Goal: Information Seeking & Learning: Learn about a topic

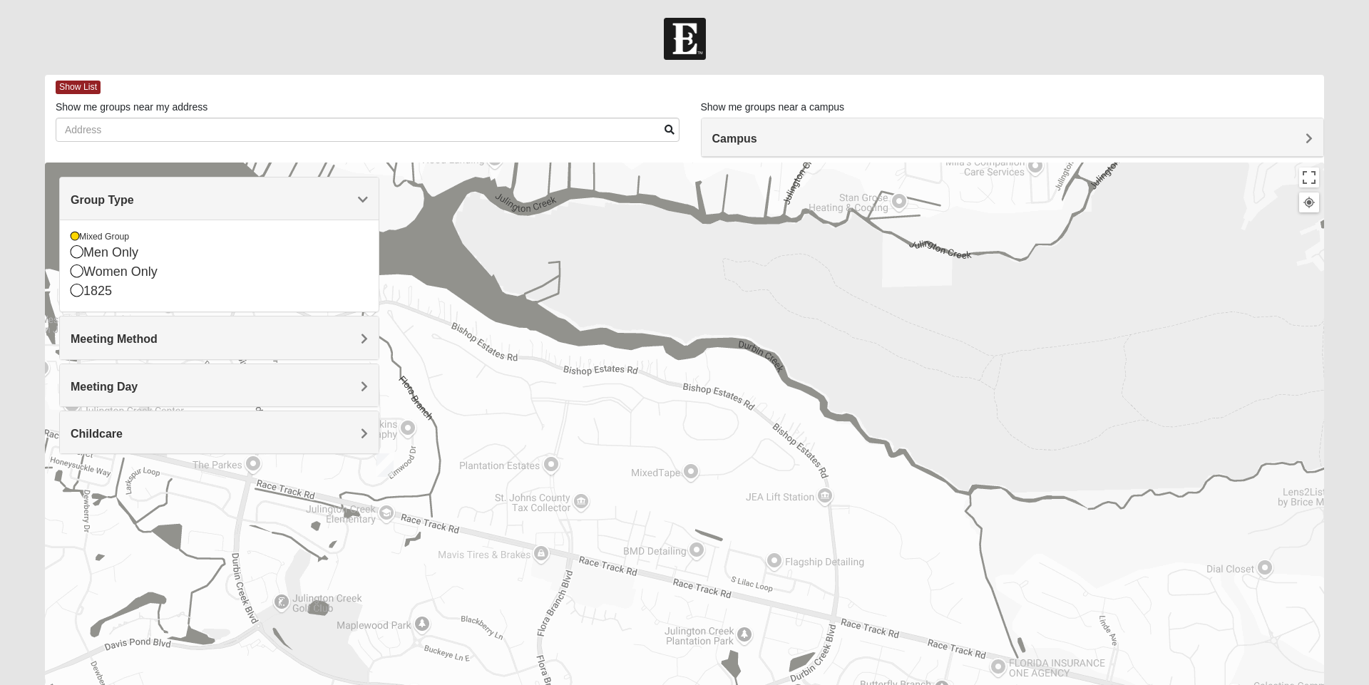
click at [120, 178] on div "Group Type" at bounding box center [219, 199] width 319 height 42
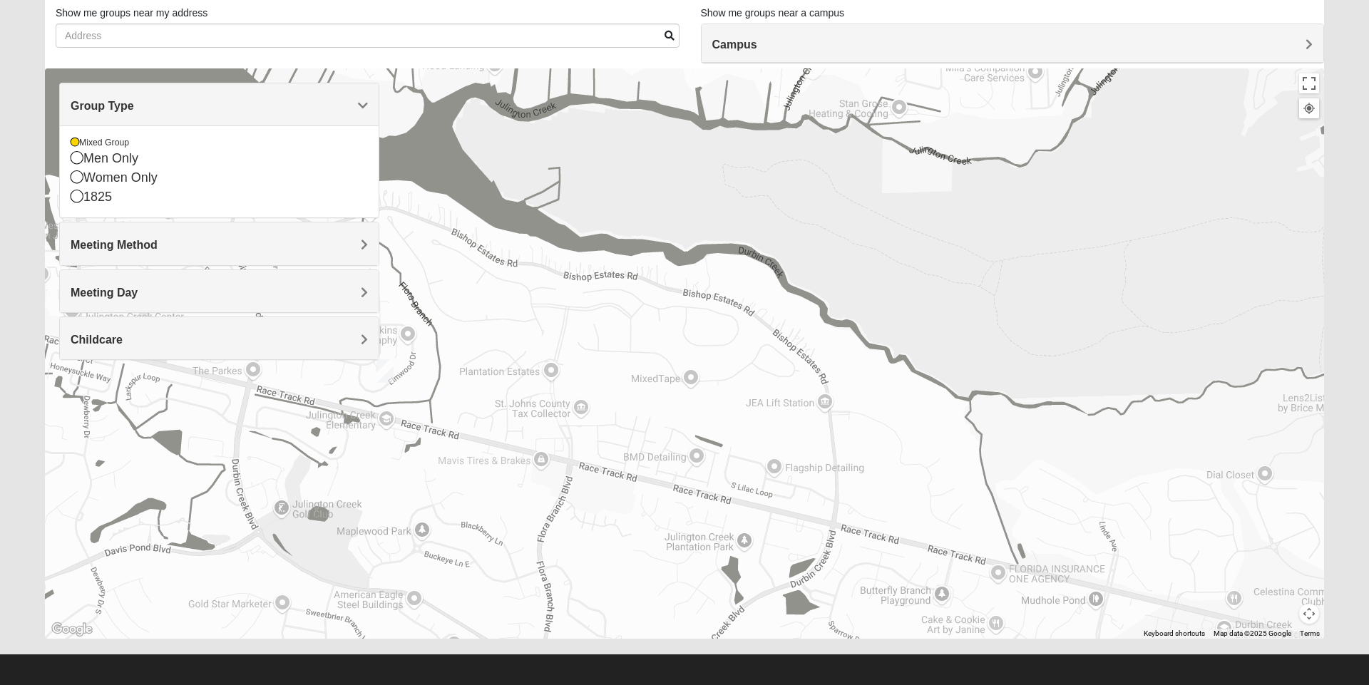
scroll to position [94, 0]
click at [96, 112] on span "Group Type" at bounding box center [102, 106] width 63 height 12
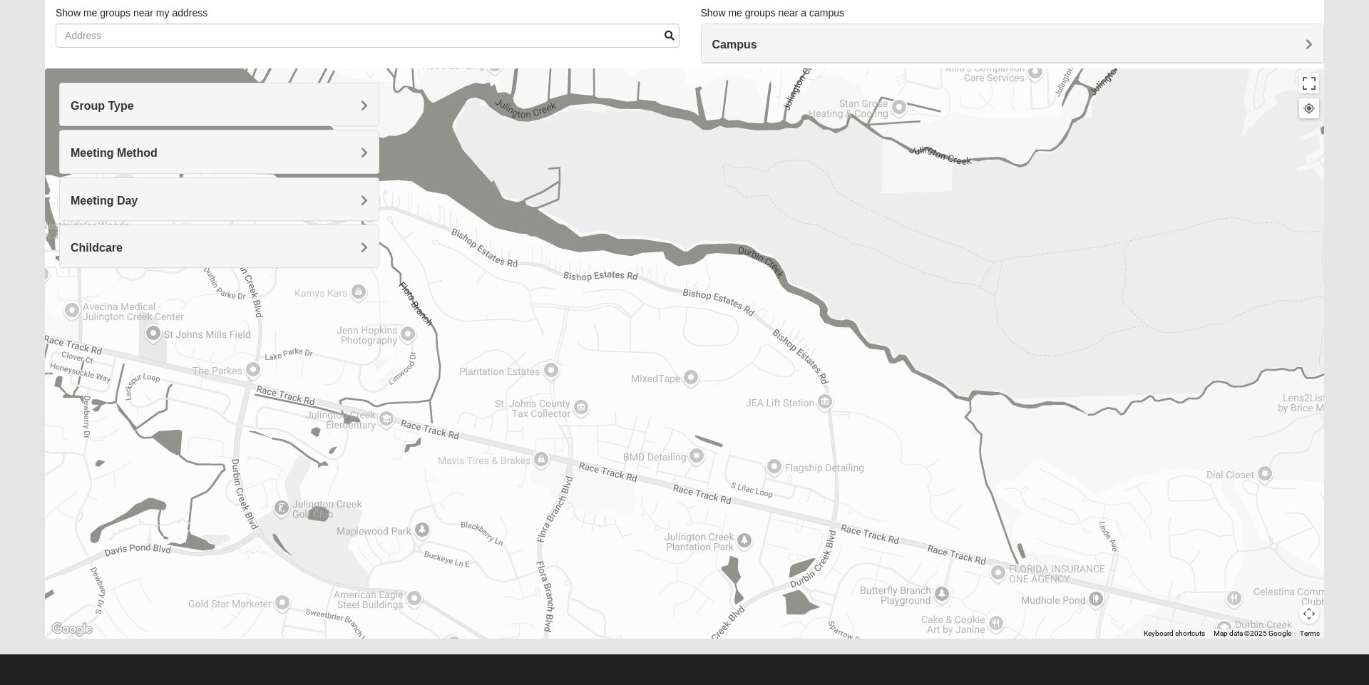
click at [93, 187] on div "Meeting Day" at bounding box center [219, 199] width 319 height 42
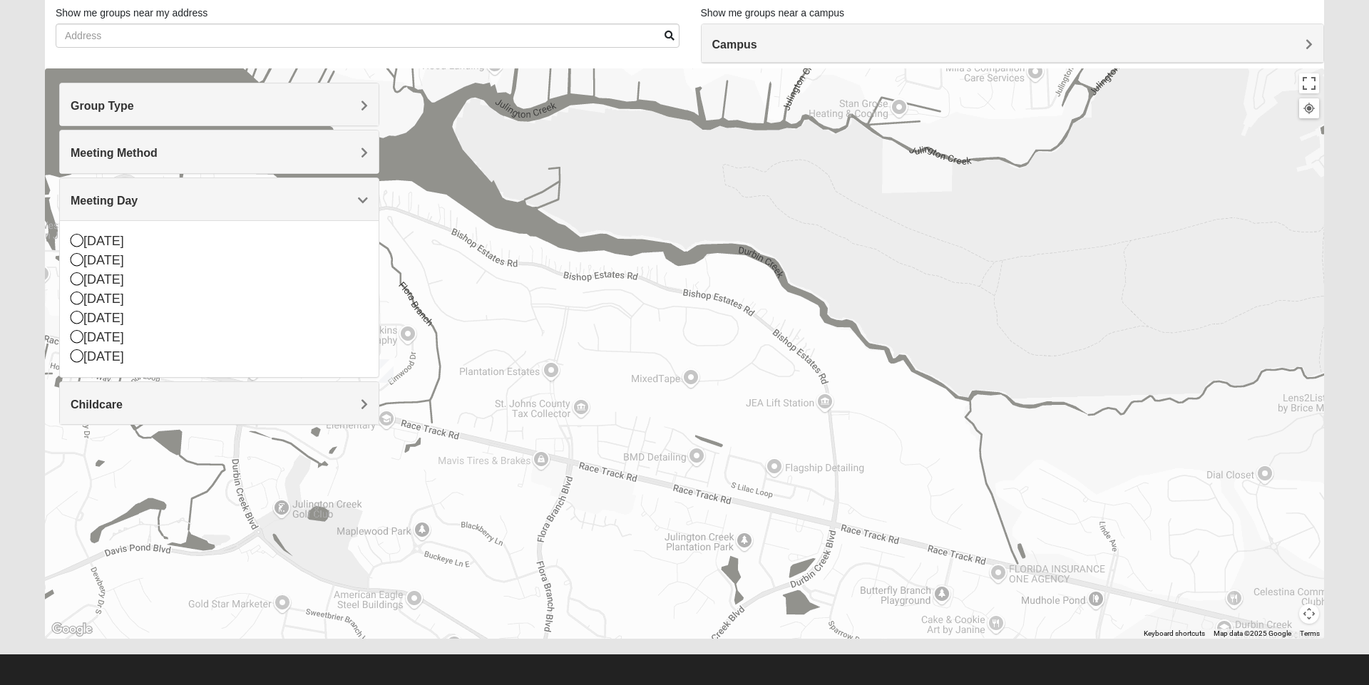
click at [86, 240] on div "[DATE]" at bounding box center [219, 241] width 297 height 19
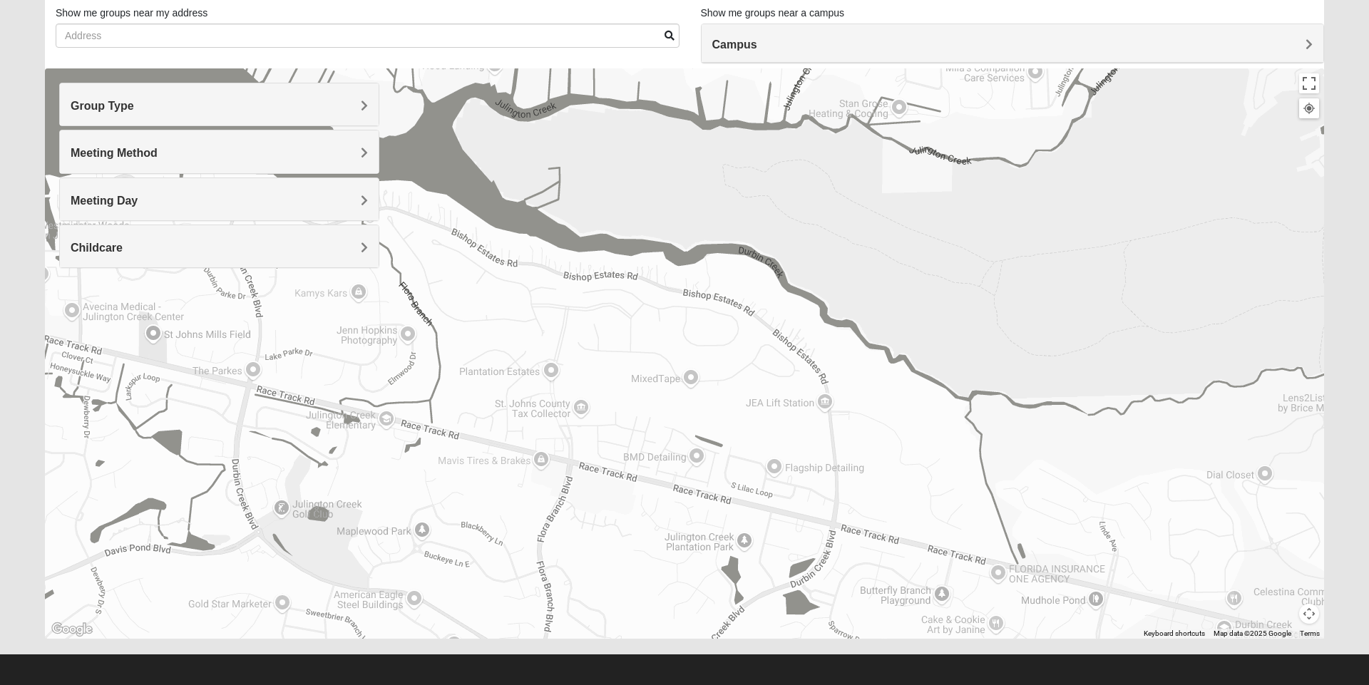
click at [83, 238] on div "Childcare" at bounding box center [219, 246] width 319 height 42
click at [89, 201] on span "Meeting Day" at bounding box center [104, 201] width 67 height 12
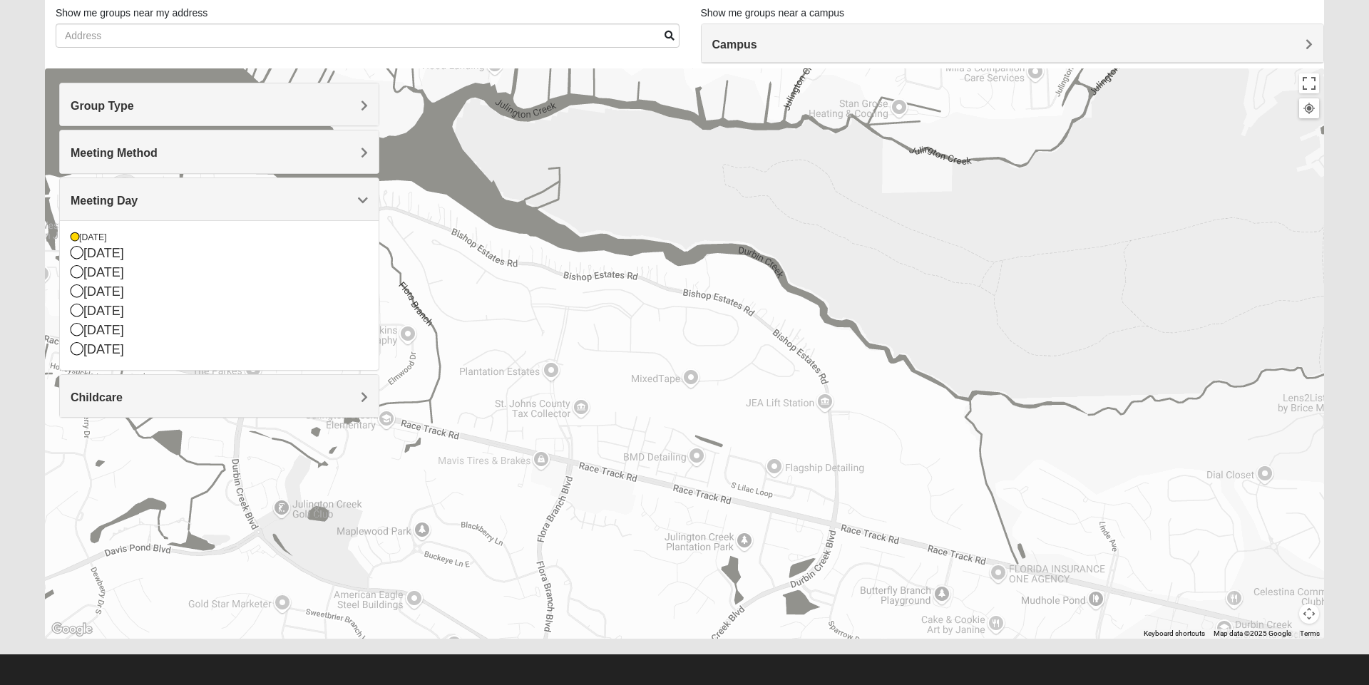
click at [80, 235] on div "[DATE]" at bounding box center [219, 238] width 297 height 12
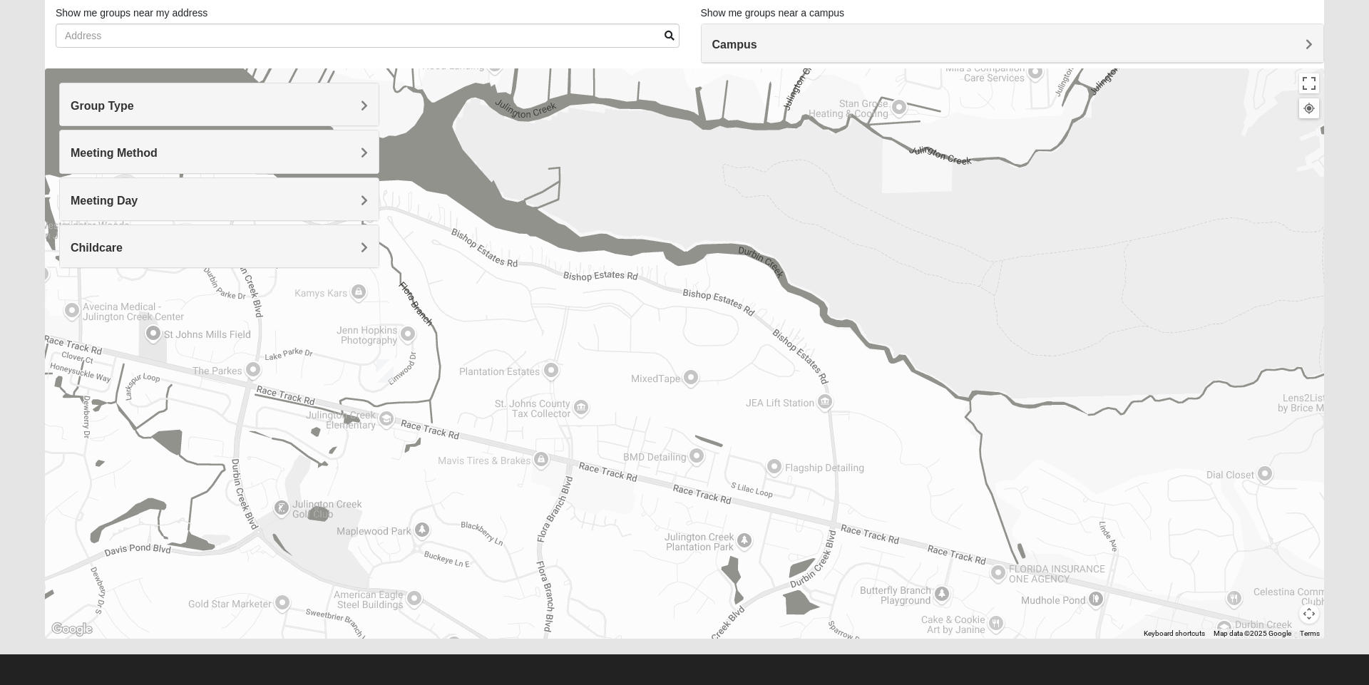
click at [92, 197] on span "Meeting Day" at bounding box center [104, 201] width 67 height 12
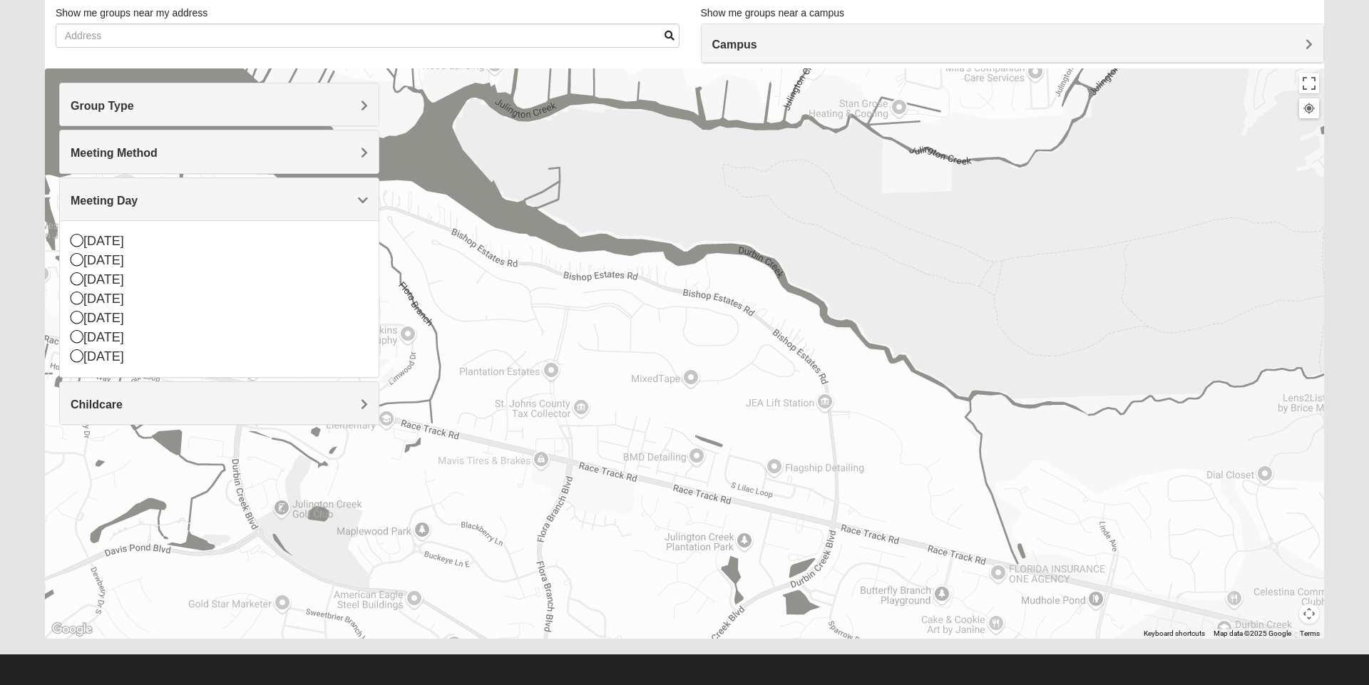
click at [88, 241] on div "[DATE]" at bounding box center [219, 241] width 297 height 19
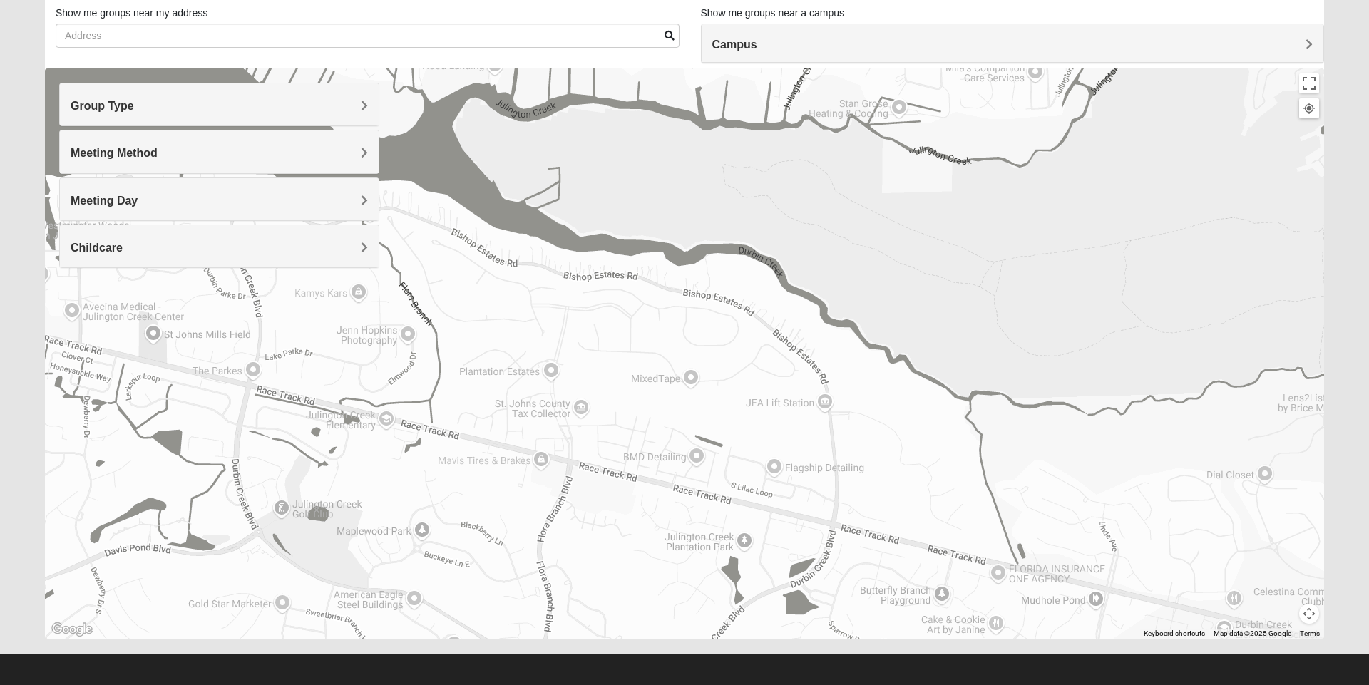
click at [97, 148] on span "Meeting Method" at bounding box center [114, 153] width 87 height 12
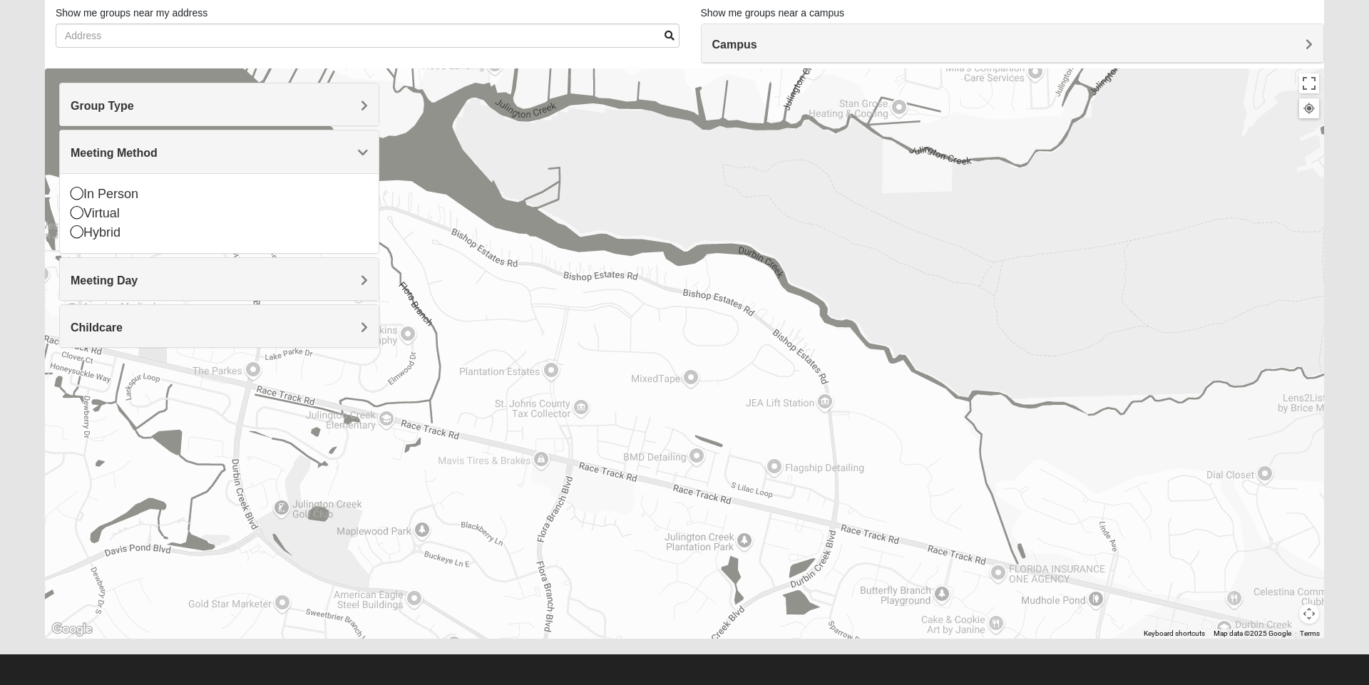
click at [88, 192] on div "In Person" at bounding box center [219, 194] width 297 height 19
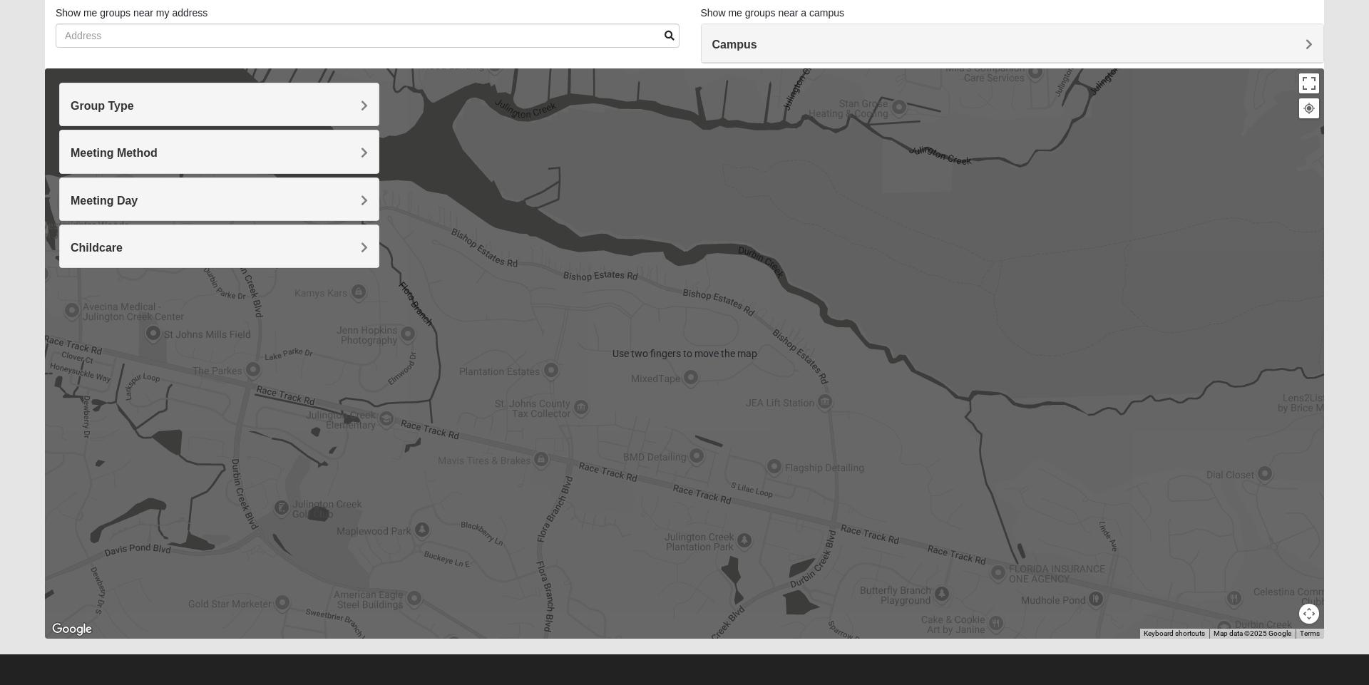
scroll to position [100, 0]
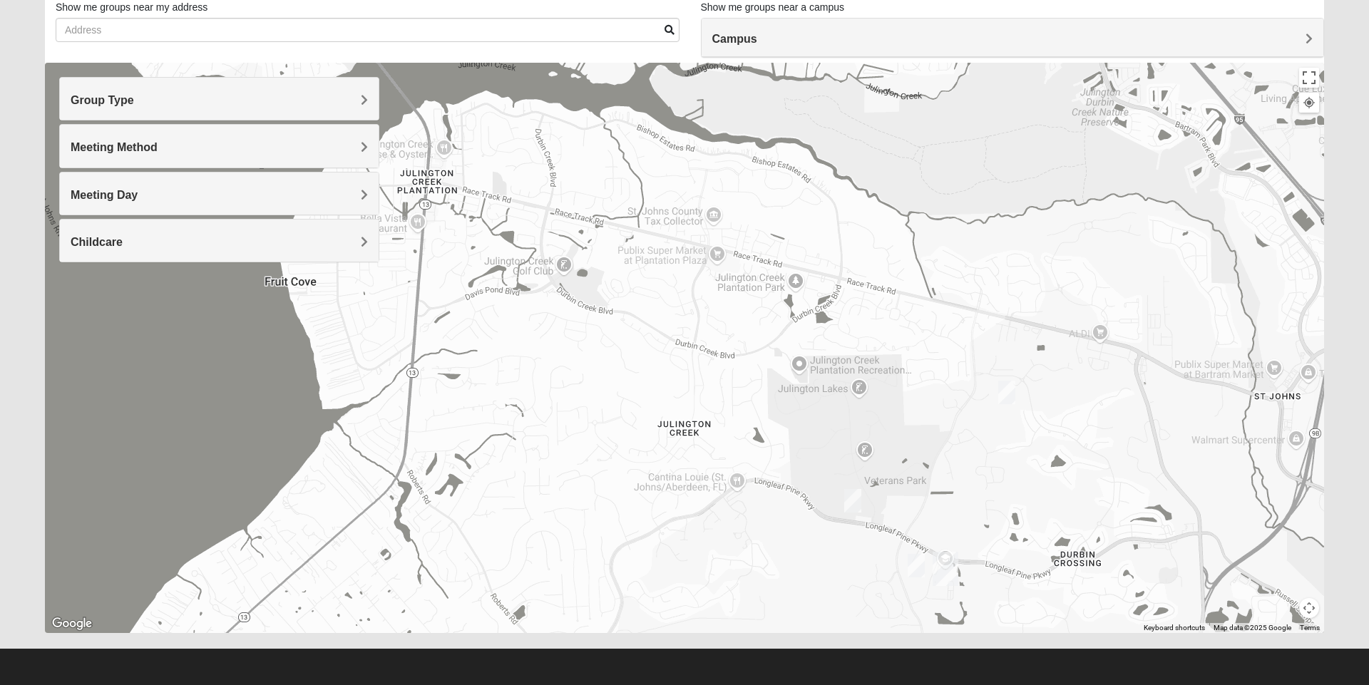
click at [918, 567] on img "Mixed Franzini 32259" at bounding box center [916, 565] width 29 height 35
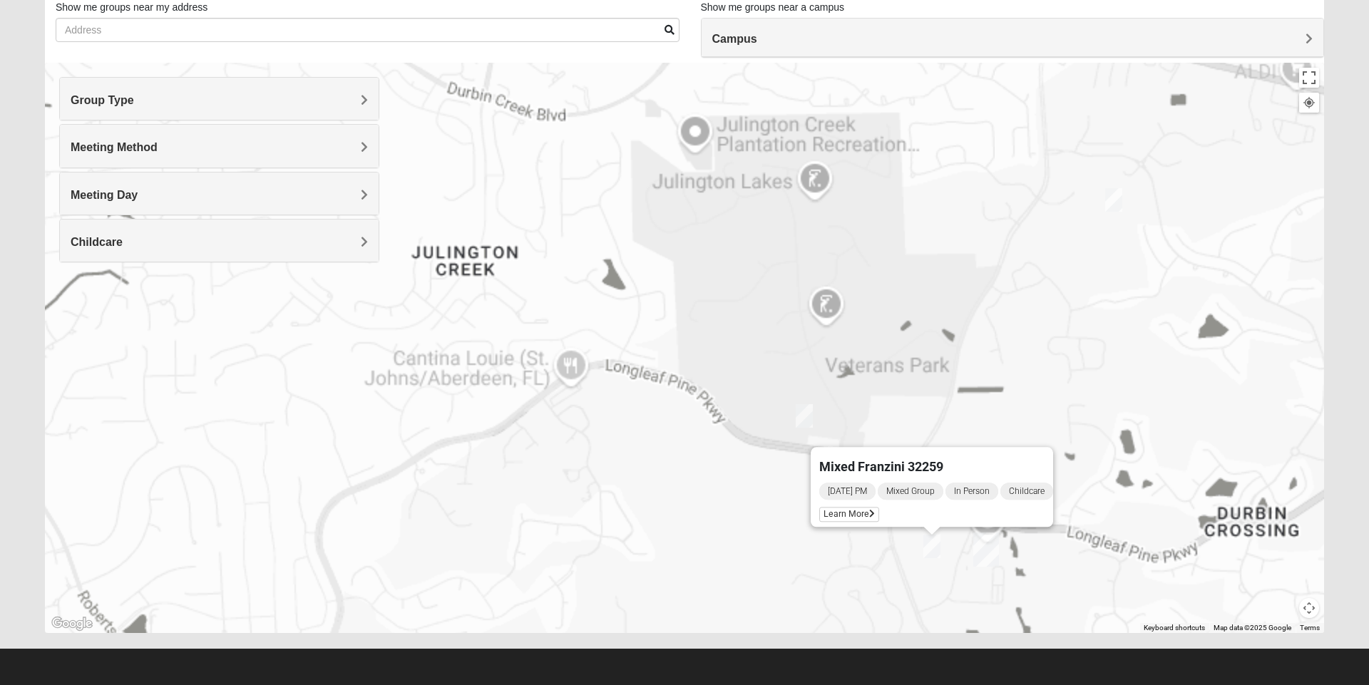
click at [1092, 358] on div "Mixed Franzini 32259 [DATE] PM Mixed Group In Person Childcare Learn More" at bounding box center [684, 348] width 1279 height 570
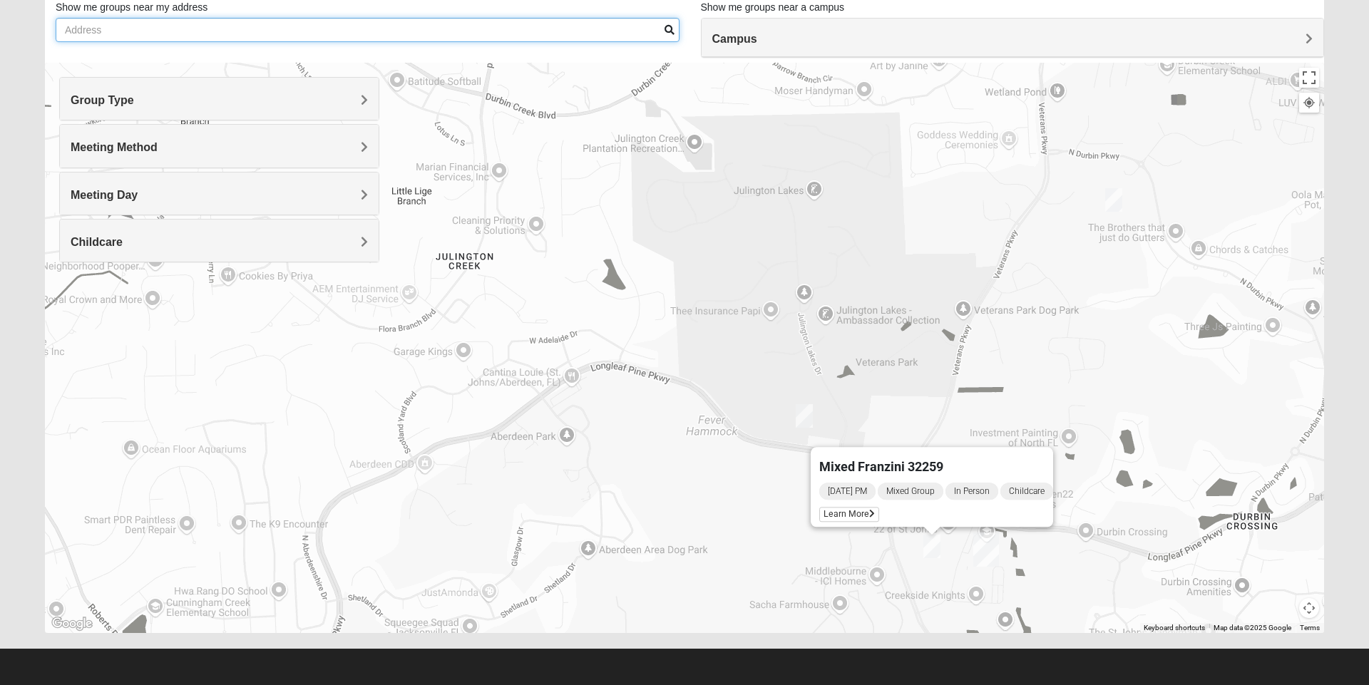
click at [441, 34] on input "Show me groups near my address" at bounding box center [368, 30] width 624 height 24
click at [14, 413] on form "Log In Find A Group Error Show List Loading Groups" at bounding box center [684, 301] width 1369 height 767
click at [940, 585] on div "Mixed Franzini 32259 [DATE] PM Mixed Group In Person Childcare Learn More" at bounding box center [684, 348] width 1279 height 570
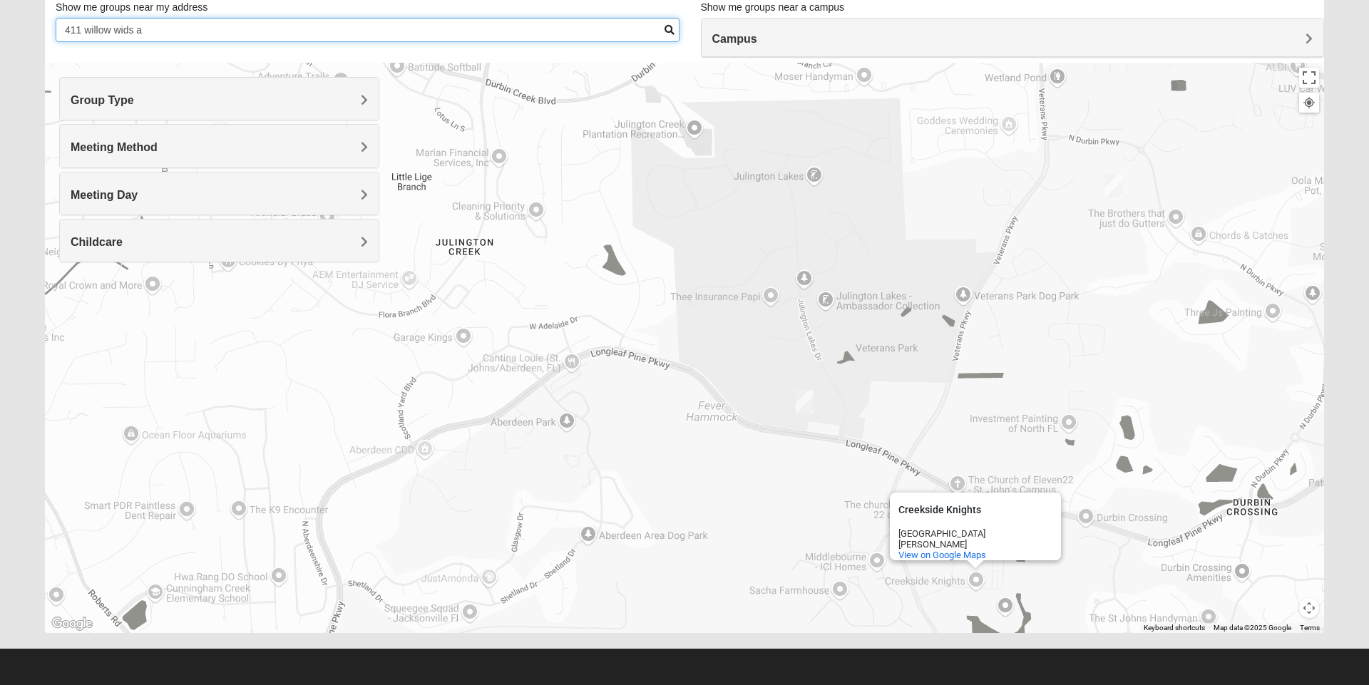
click at [308, 29] on input "411 willow wids a" at bounding box center [368, 30] width 624 height 24
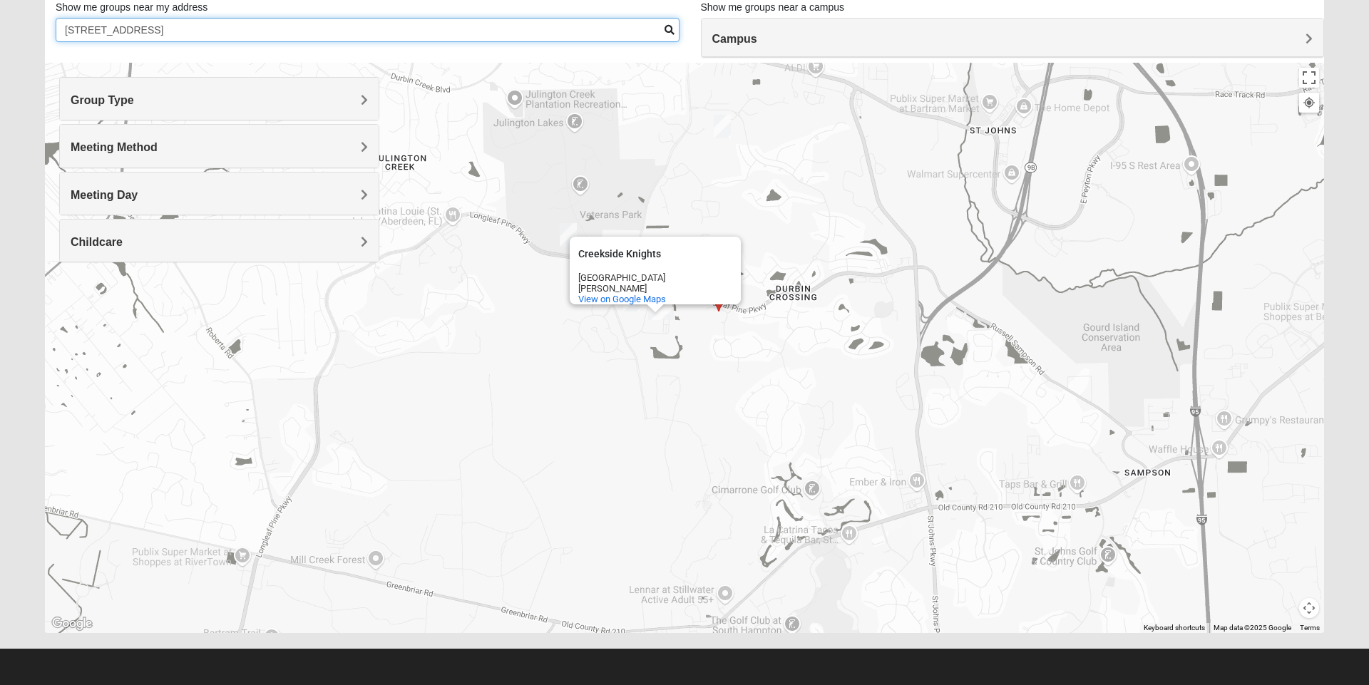
click at [541, 32] on input "[STREET_ADDRESS]" at bounding box center [368, 30] width 624 height 24
type input "411"
click at [1143, 354] on div "Creekside [GEOGRAPHIC_DATA] [GEOGRAPHIC_DATA][PERSON_NAME] View on Google Maps" at bounding box center [684, 348] width 1279 height 570
click at [661, 29] on input "Show me groups near my address" at bounding box center [368, 30] width 624 height 24
click at [574, 34] on input "Show me groups near my address" at bounding box center [368, 30] width 624 height 24
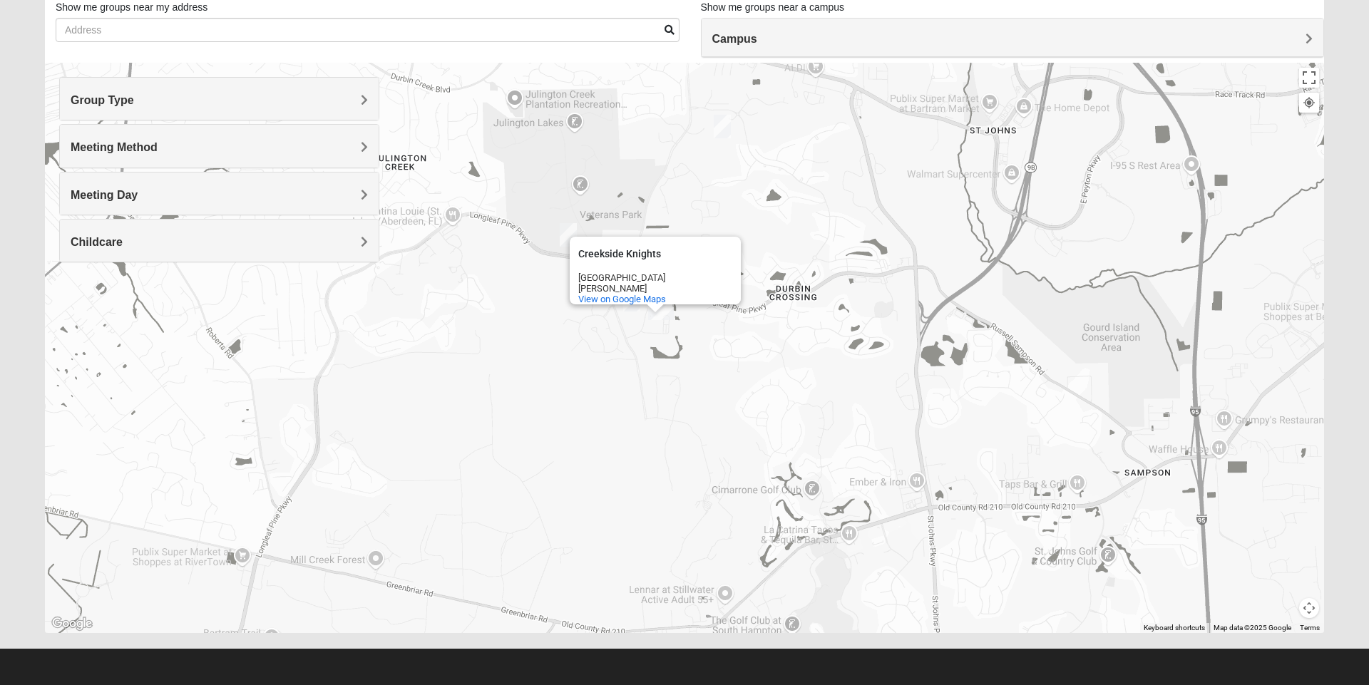
click at [669, 30] on span at bounding box center [669, 30] width 10 height 10
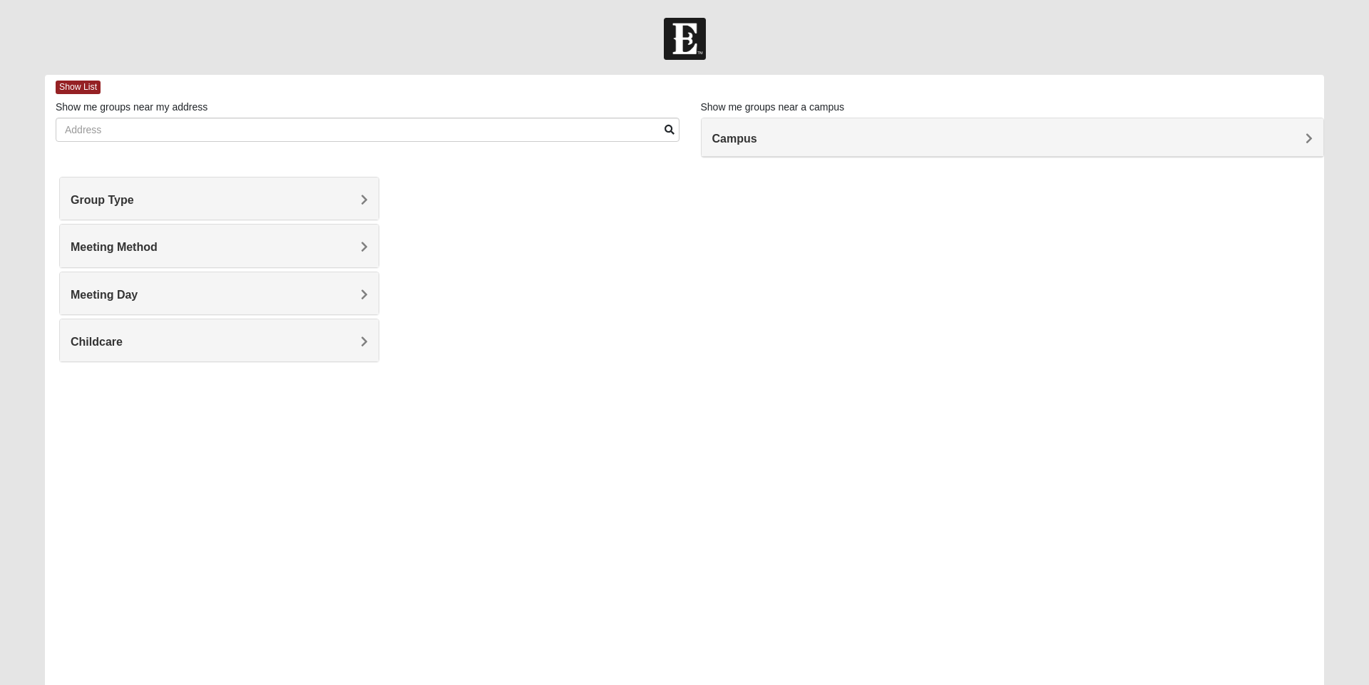
scroll to position [100, 0]
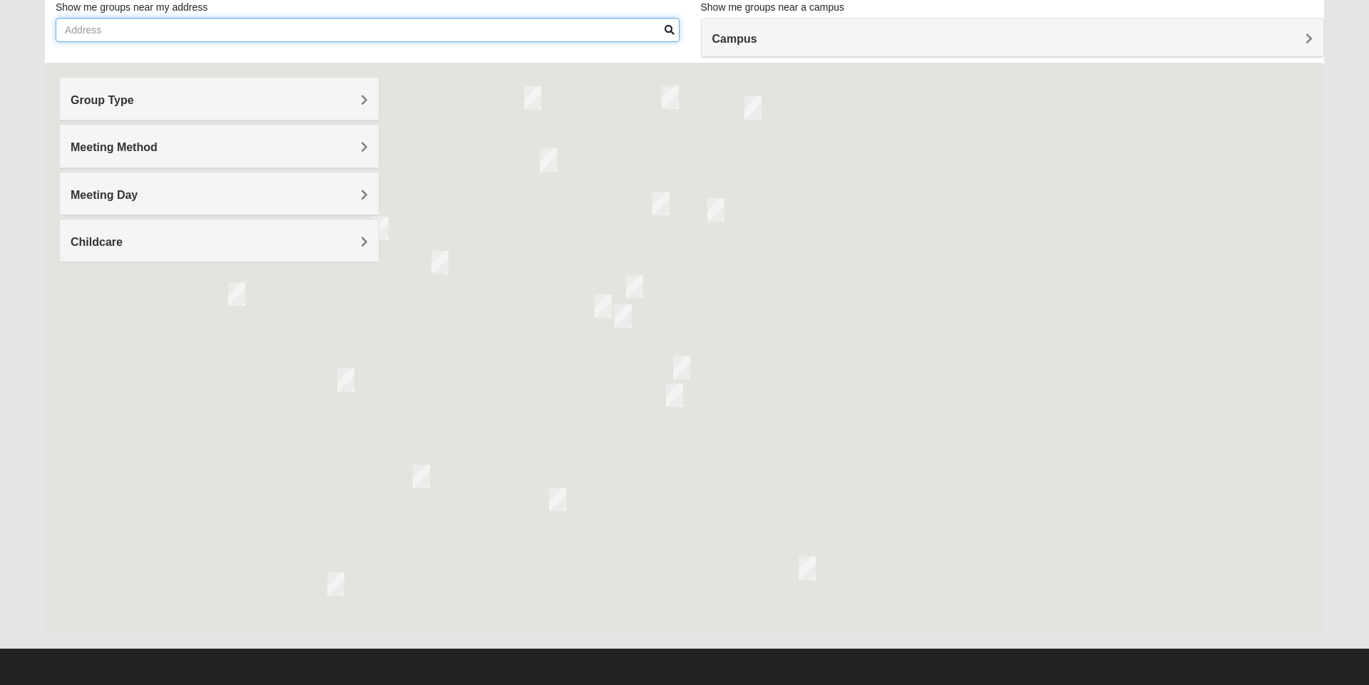
click at [622, 26] on input "Show me groups near my address" at bounding box center [368, 30] width 624 height 24
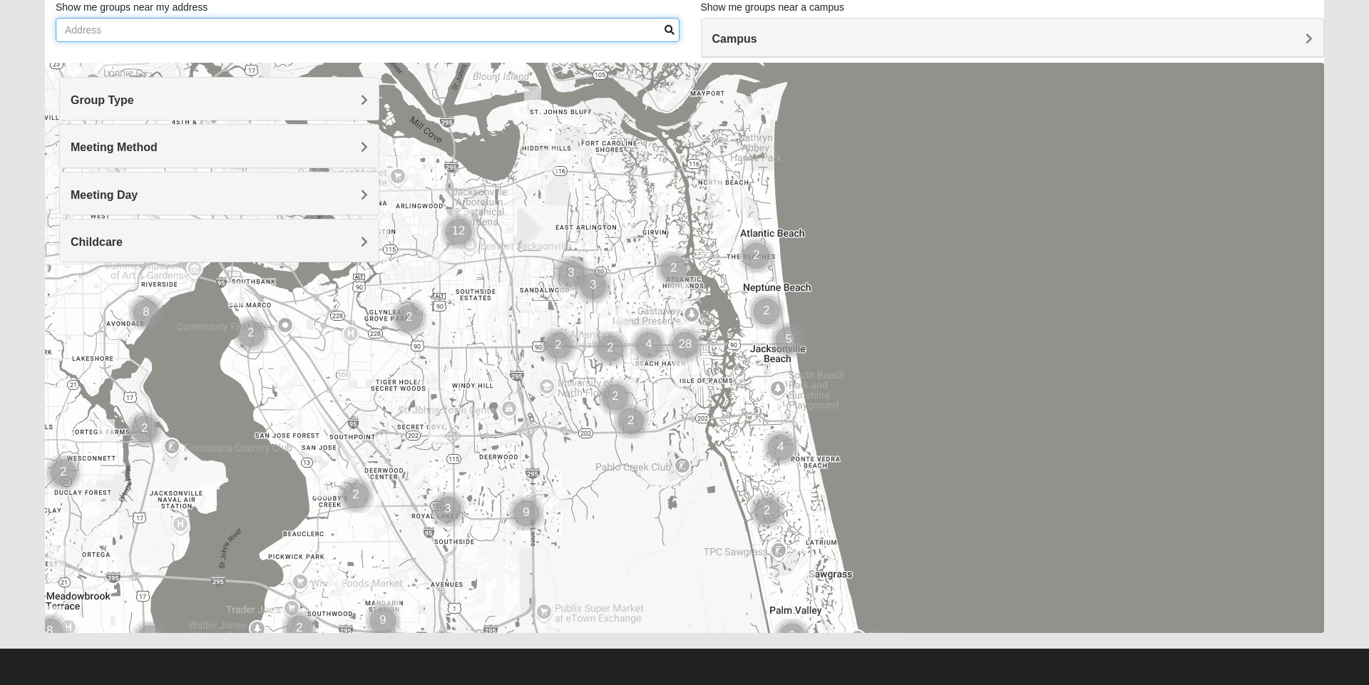
click at [518, 31] on input "Show me groups near my address" at bounding box center [368, 30] width 624 height 24
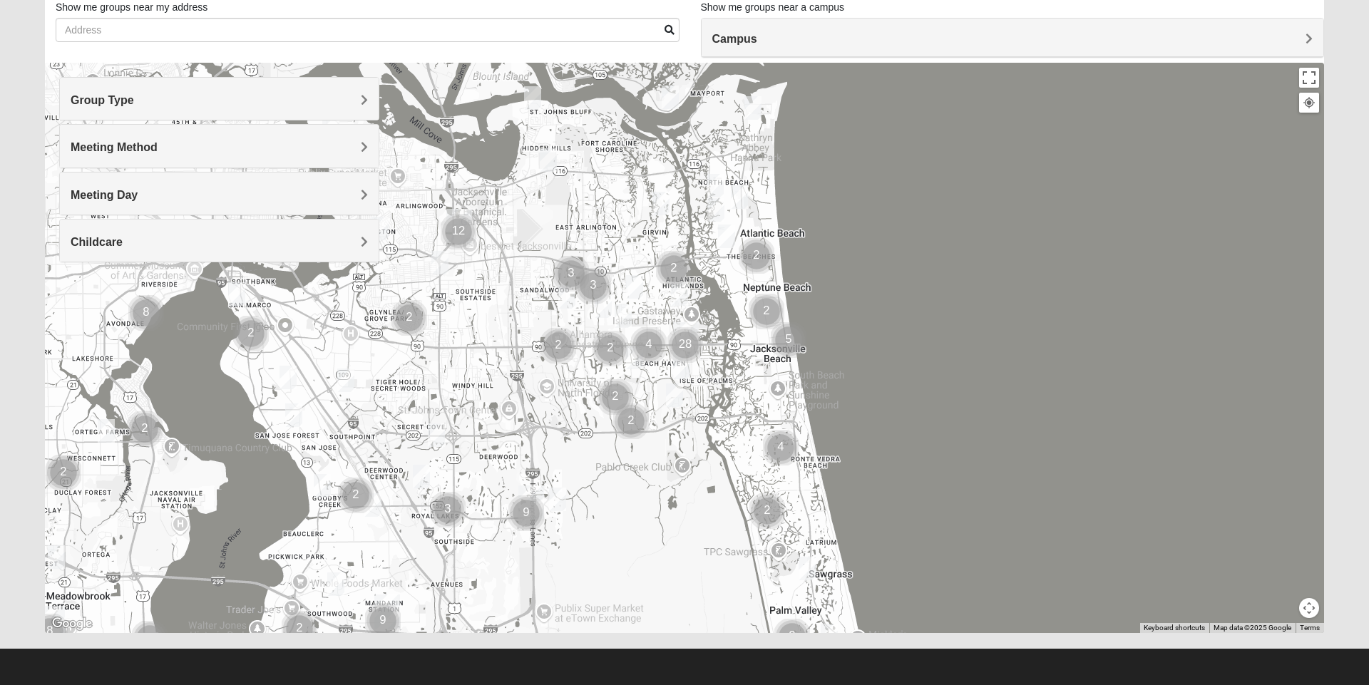
click at [866, 185] on div at bounding box center [684, 348] width 1279 height 570
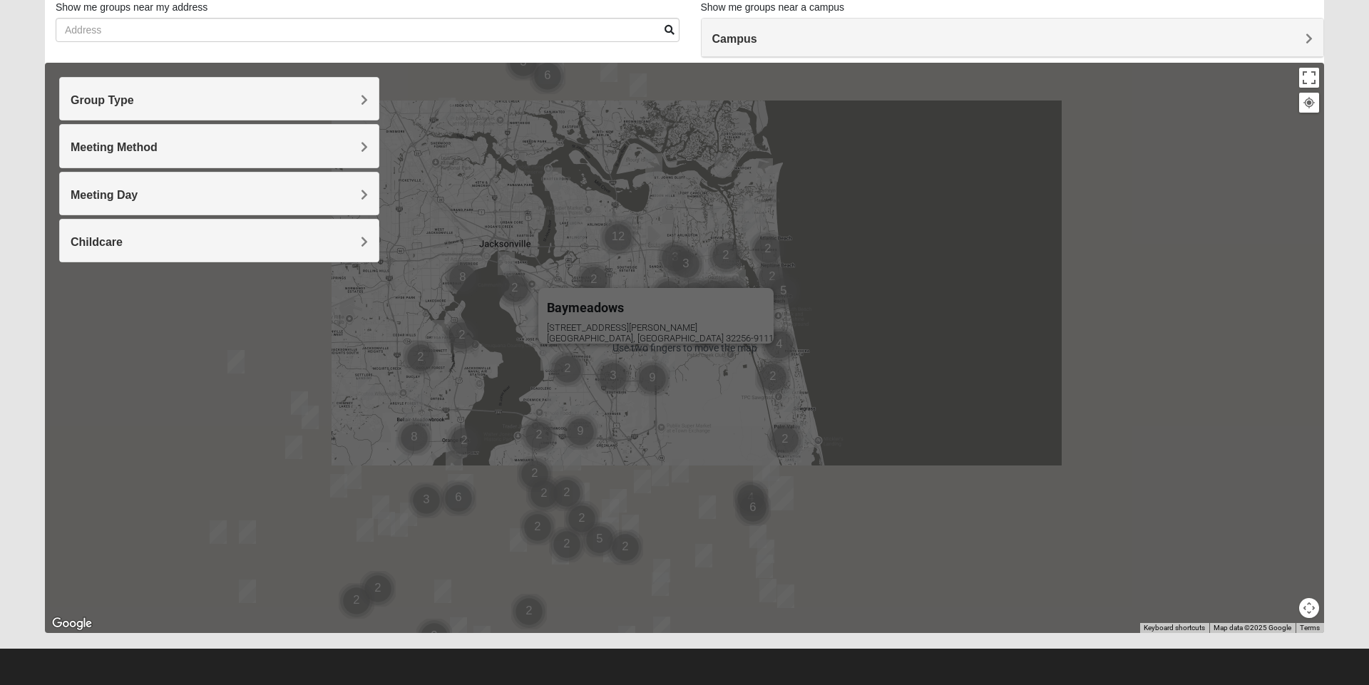
click at [975, 274] on div "Baymeadows 8133 Point Meadows Way Jacksonville, FL 32256-9111" at bounding box center [684, 348] width 1279 height 570
